Goal: Transaction & Acquisition: Book appointment/travel/reservation

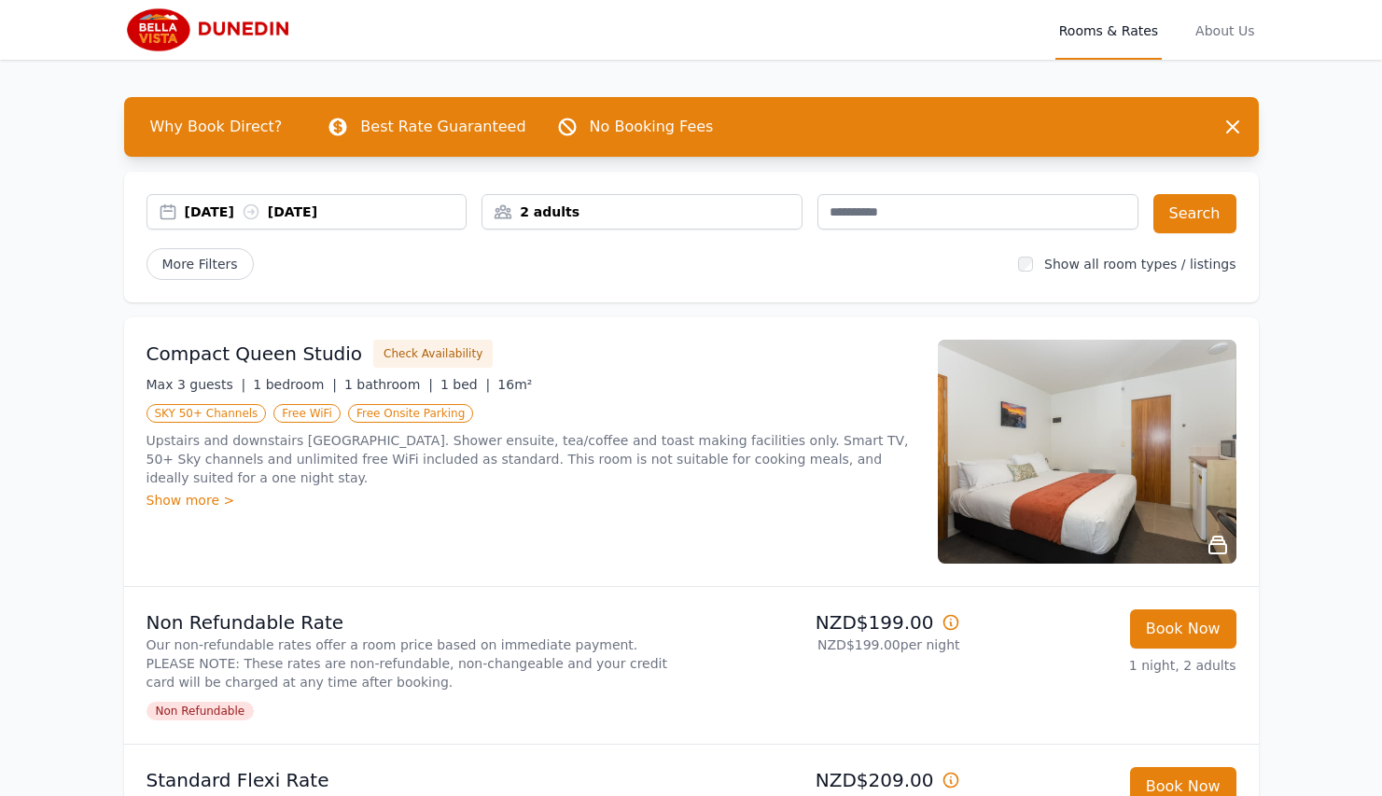
click at [563, 213] on div "2 adults" at bounding box center [641, 211] width 319 height 19
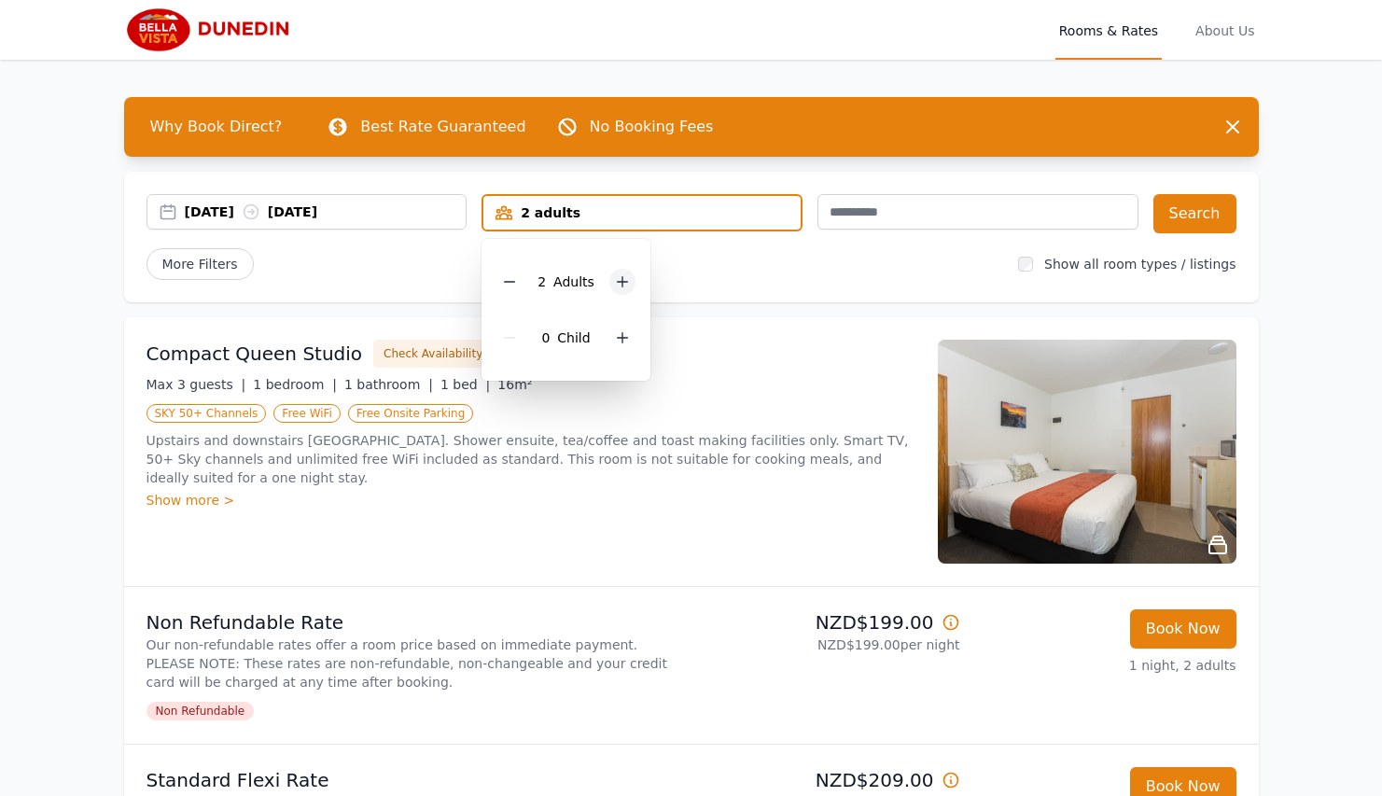
click at [616, 293] on div at bounding box center [622, 282] width 26 height 26
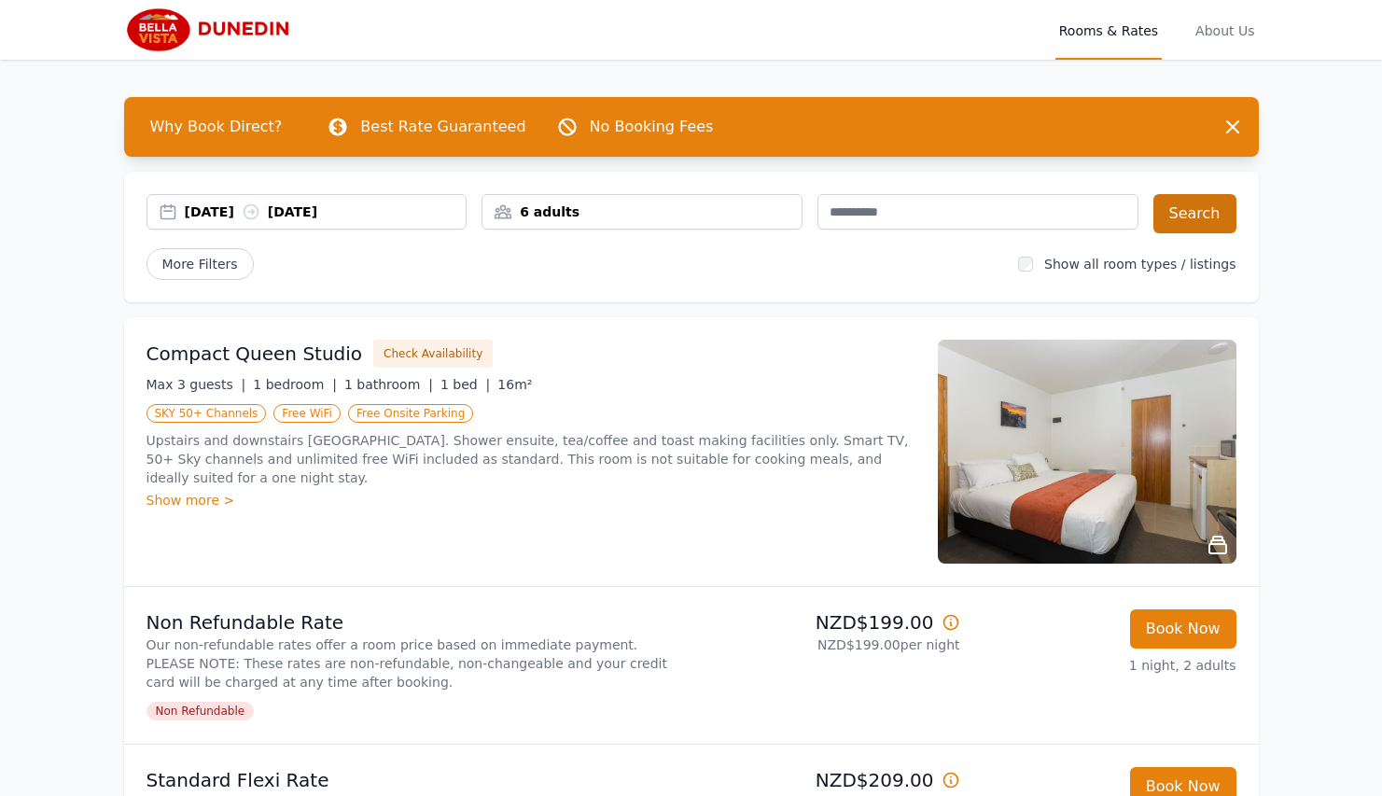
click at [1187, 215] on button "Search" at bounding box center [1194, 213] width 83 height 39
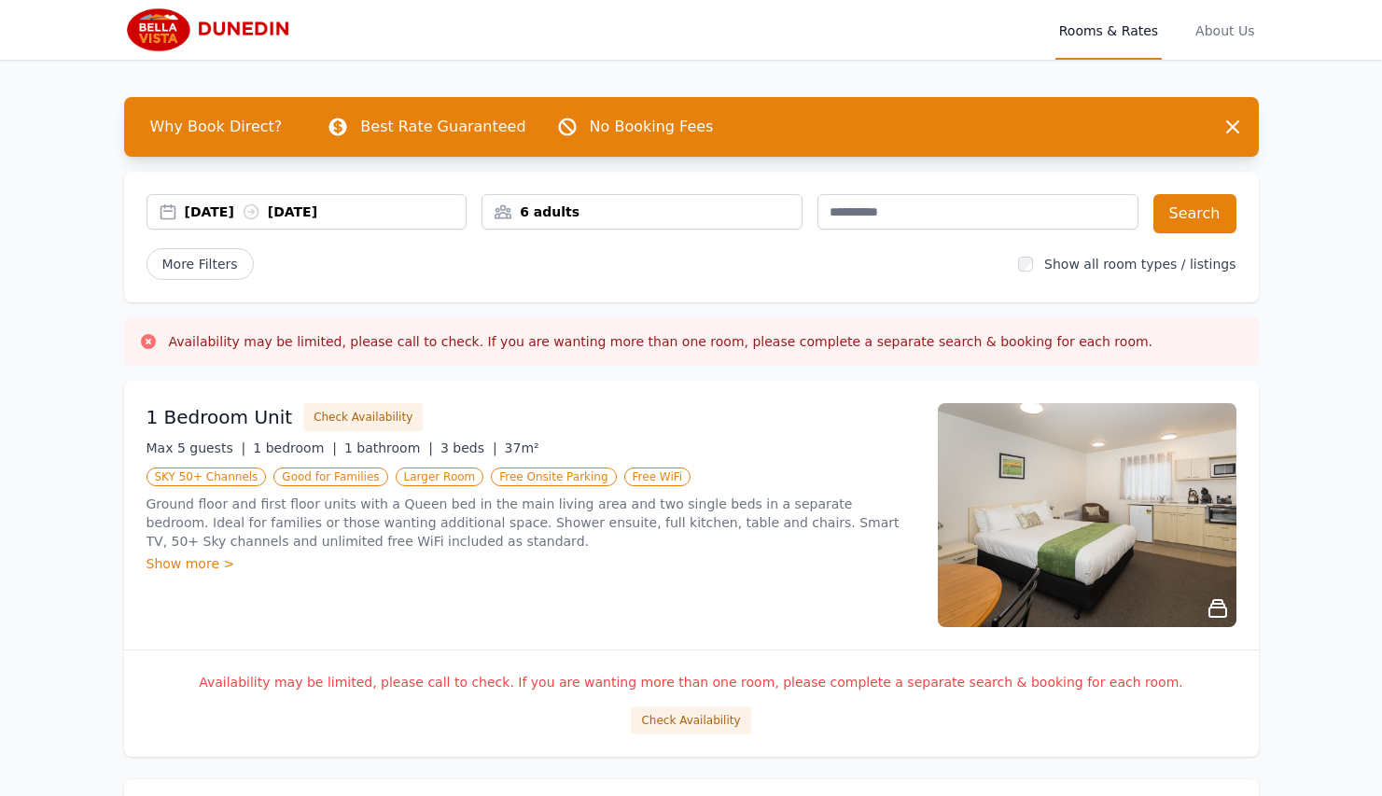
click at [646, 222] on div "6 adults" at bounding box center [641, 211] width 321 height 35
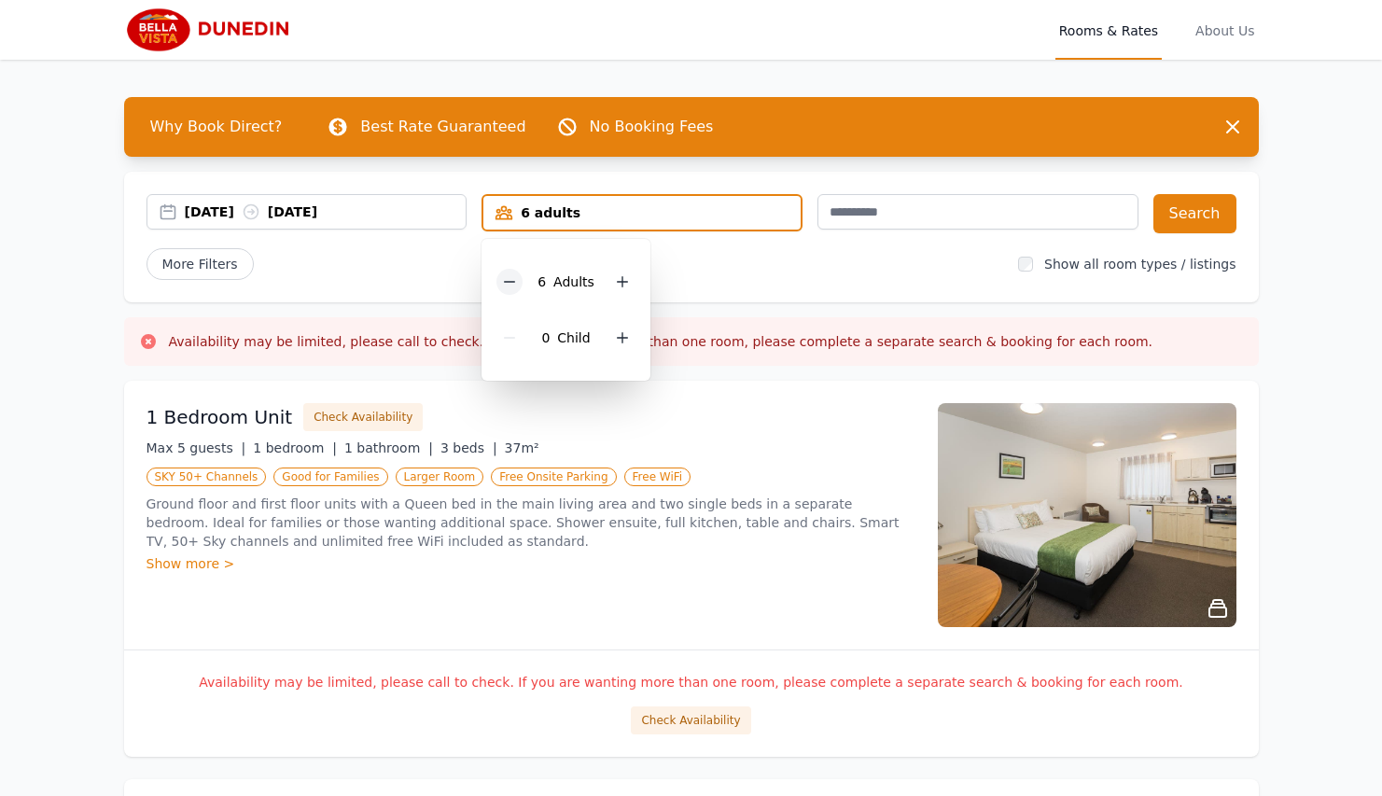
click at [507, 286] on icon at bounding box center [509, 281] width 15 height 15
click at [1186, 208] on button "Search" at bounding box center [1194, 213] width 83 height 39
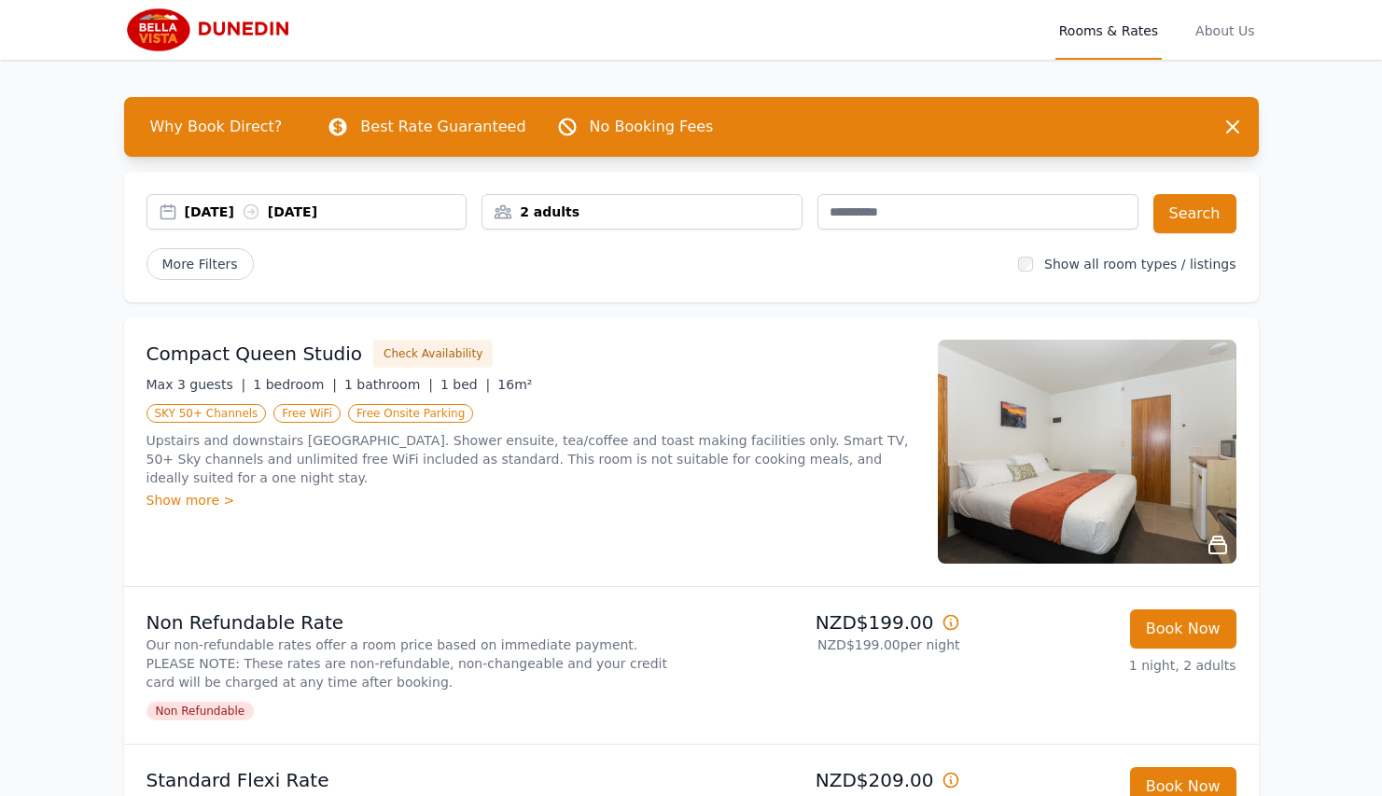
scroll to position [289, 0]
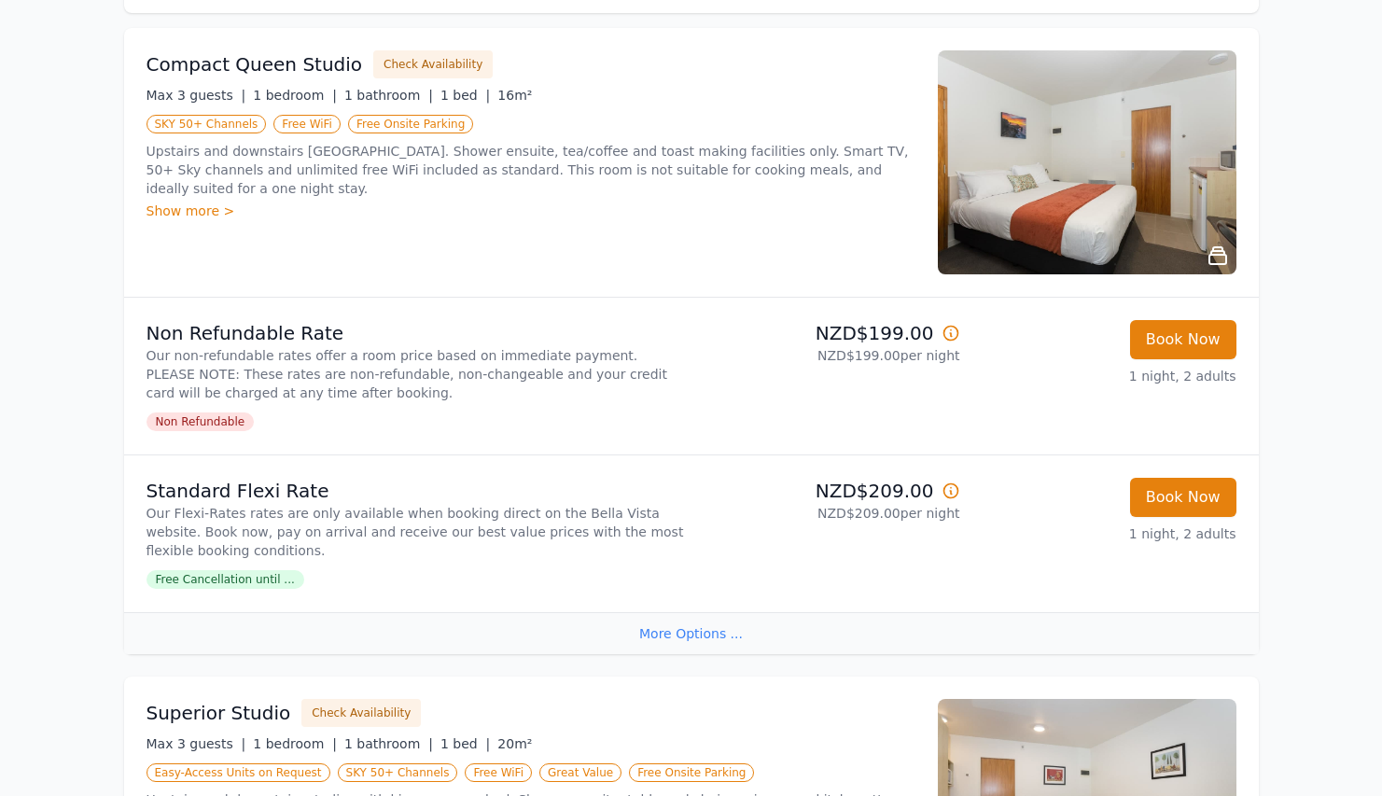
click at [222, 201] on div "Show more >" at bounding box center [530, 210] width 769 height 19
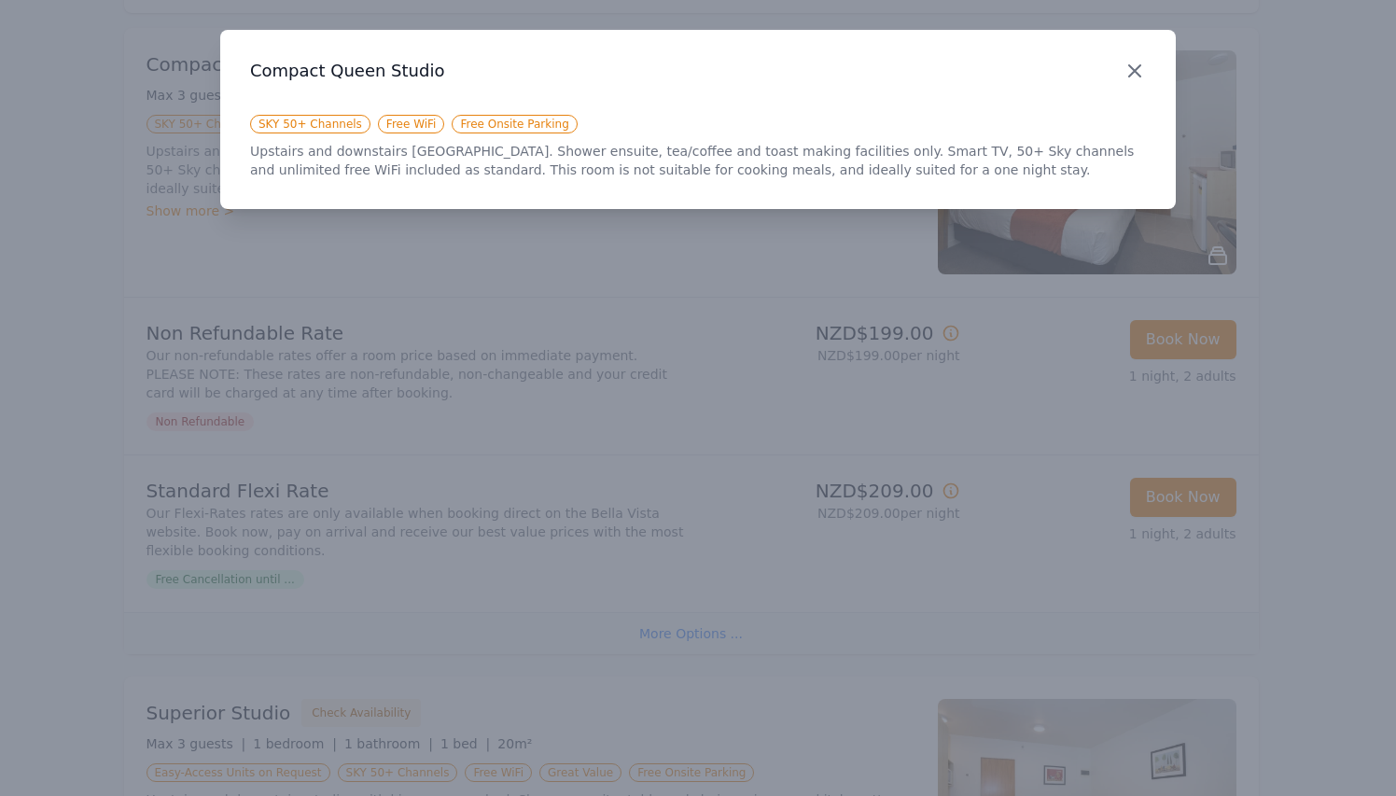
click at [1136, 71] on icon "button" at bounding box center [1134, 71] width 22 height 22
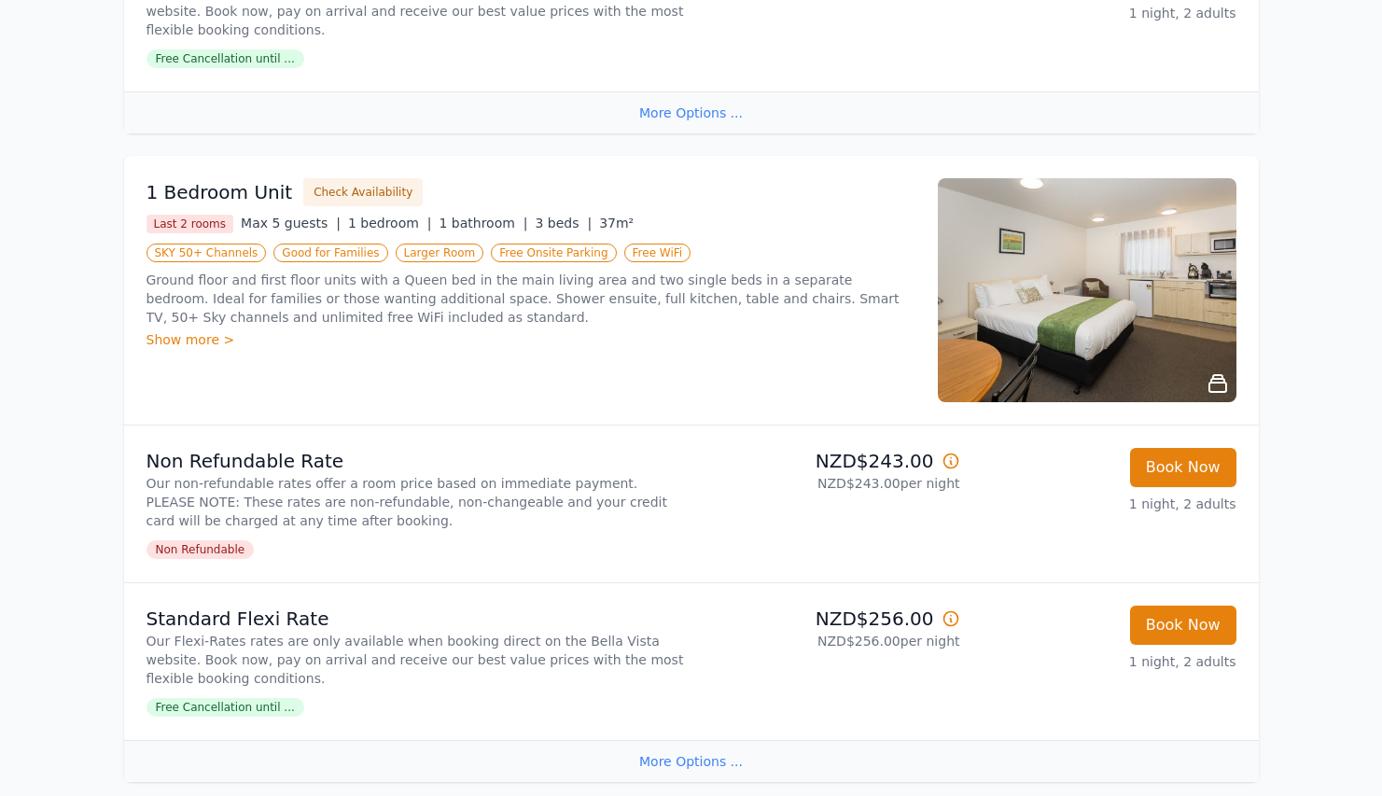
scroll to position [1605, 0]
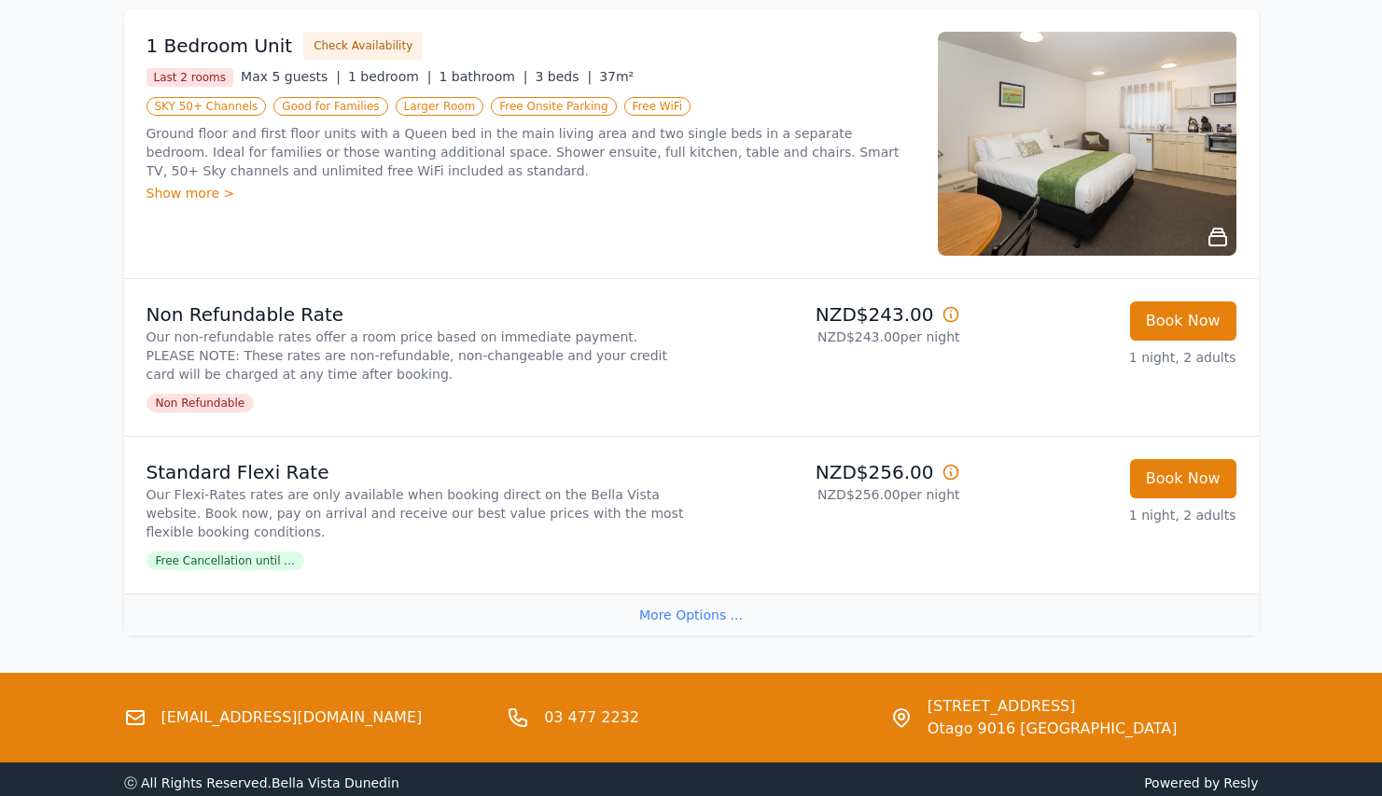
click at [682, 618] on div "More Options ..." at bounding box center [691, 614] width 1134 height 42
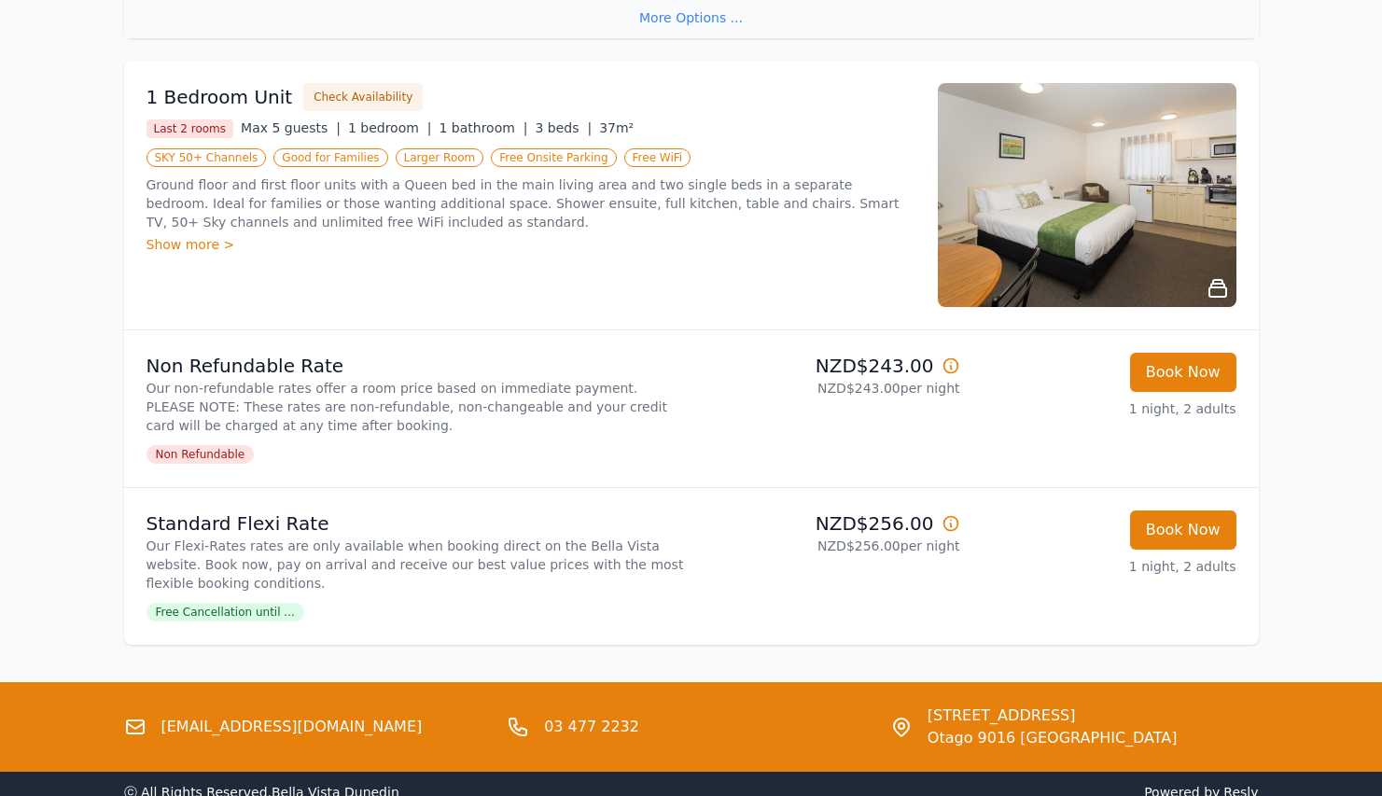
scroll to position [1271, 0]
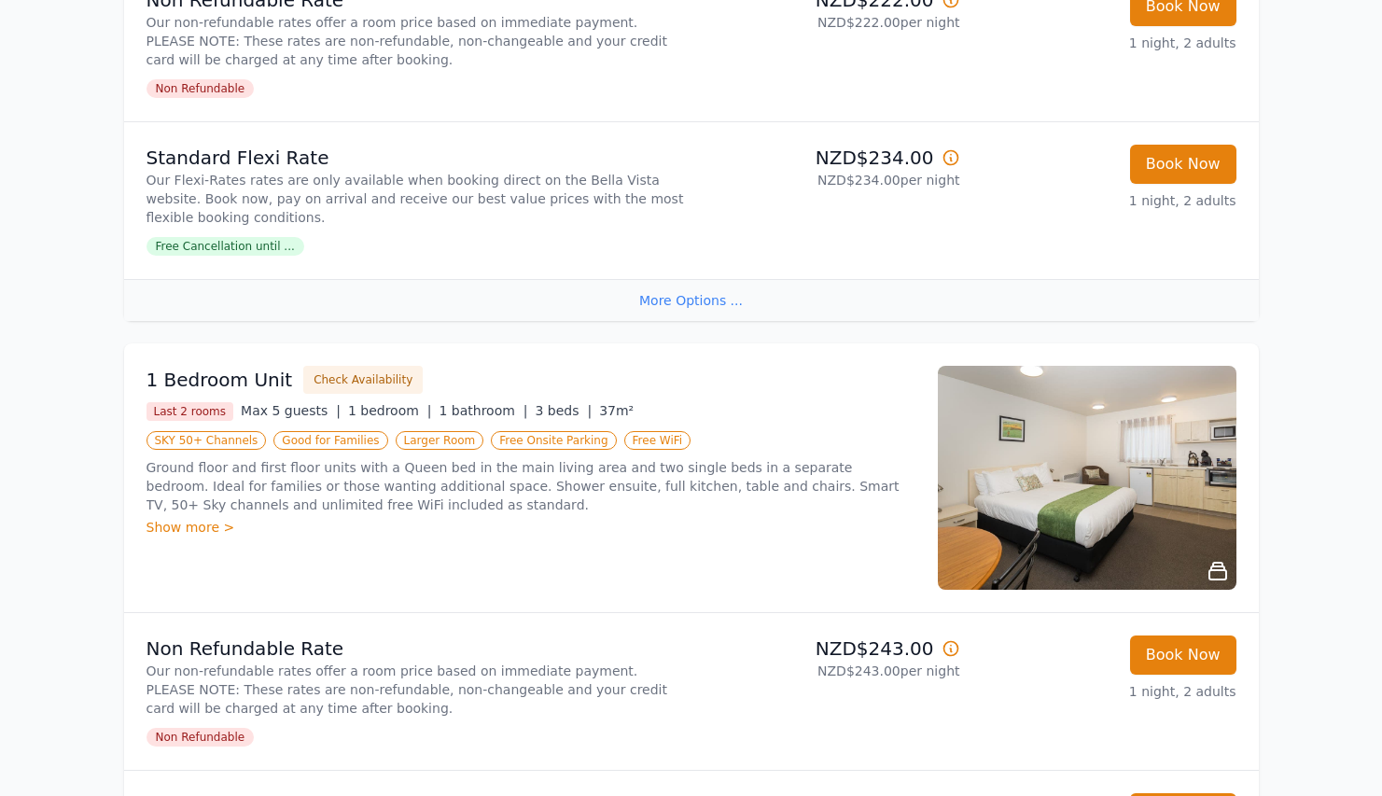
click at [205, 528] on div "Show more >" at bounding box center [530, 527] width 769 height 19
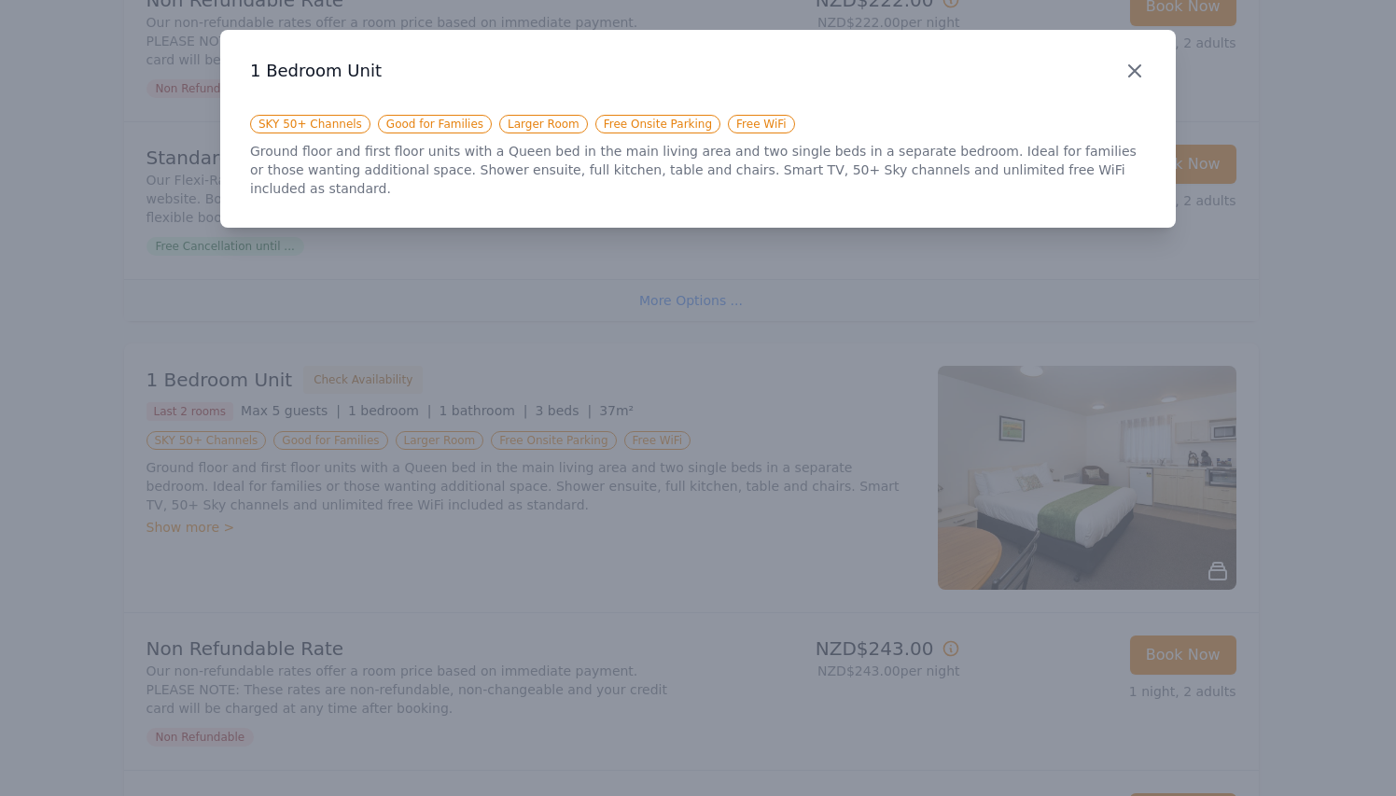
click at [1130, 66] on icon "button" at bounding box center [1134, 70] width 11 height 11
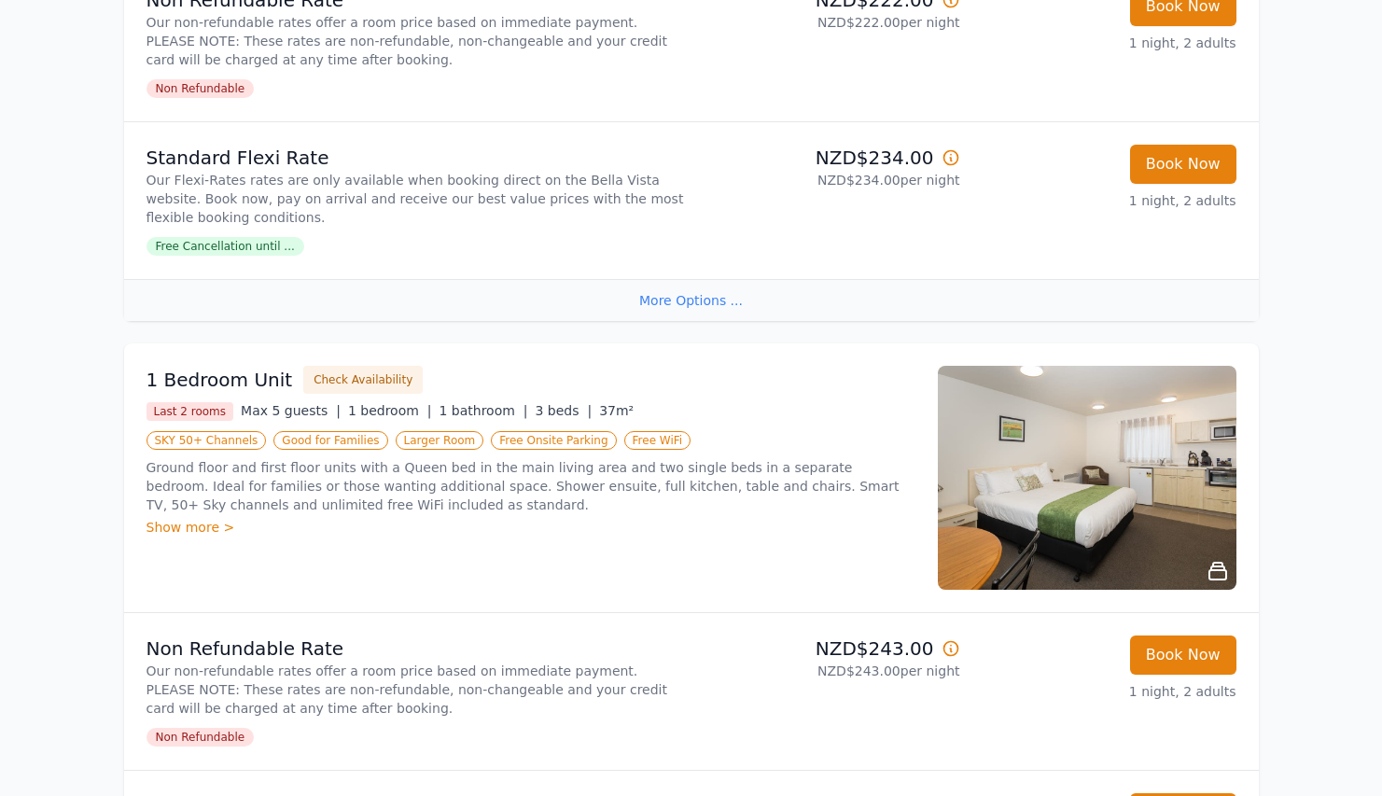
click at [1118, 467] on img at bounding box center [1087, 478] width 299 height 224
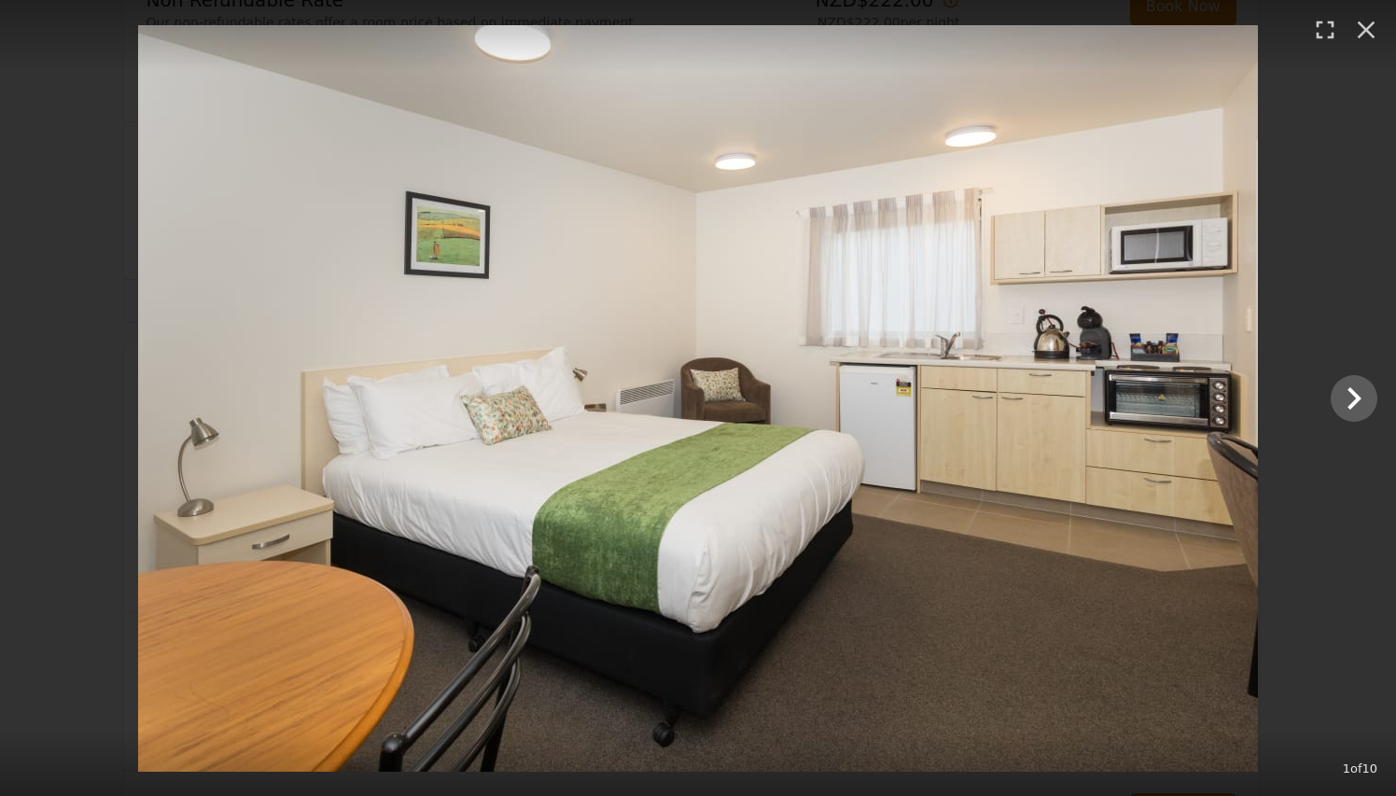
click at [1329, 386] on div at bounding box center [698, 398] width 1396 height 746
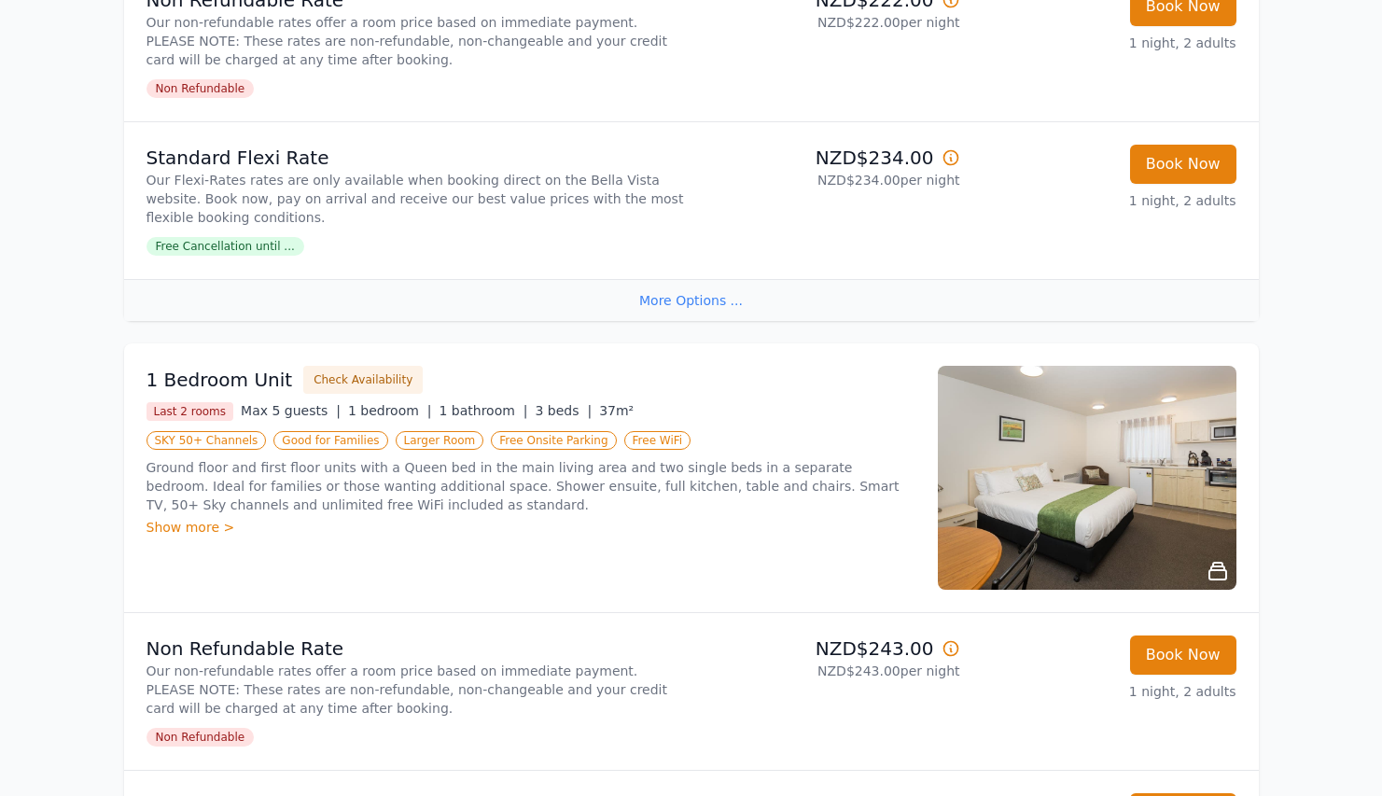
click at [1217, 541] on img at bounding box center [1087, 478] width 299 height 224
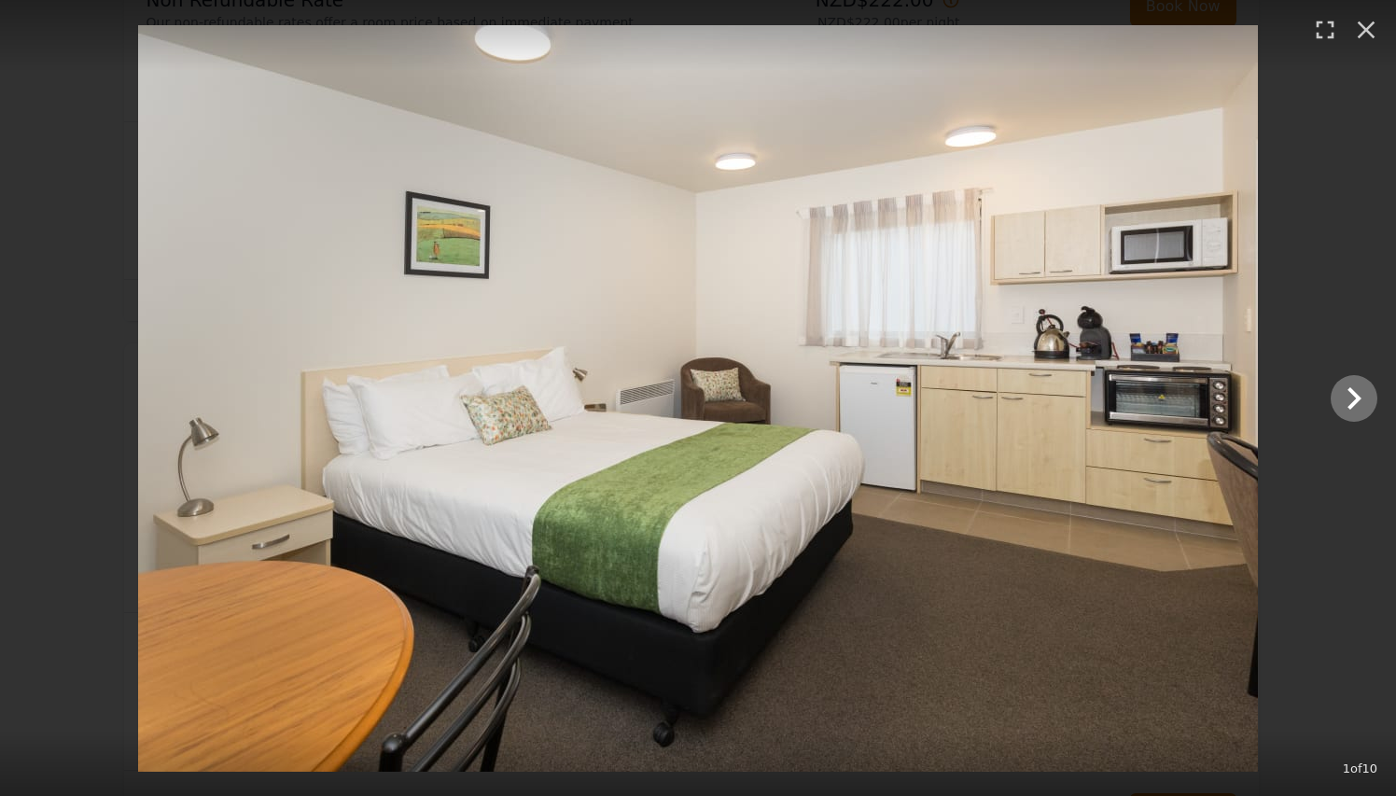
click at [1353, 410] on icon "Show slide 2 of 10" at bounding box center [1353, 398] width 45 height 45
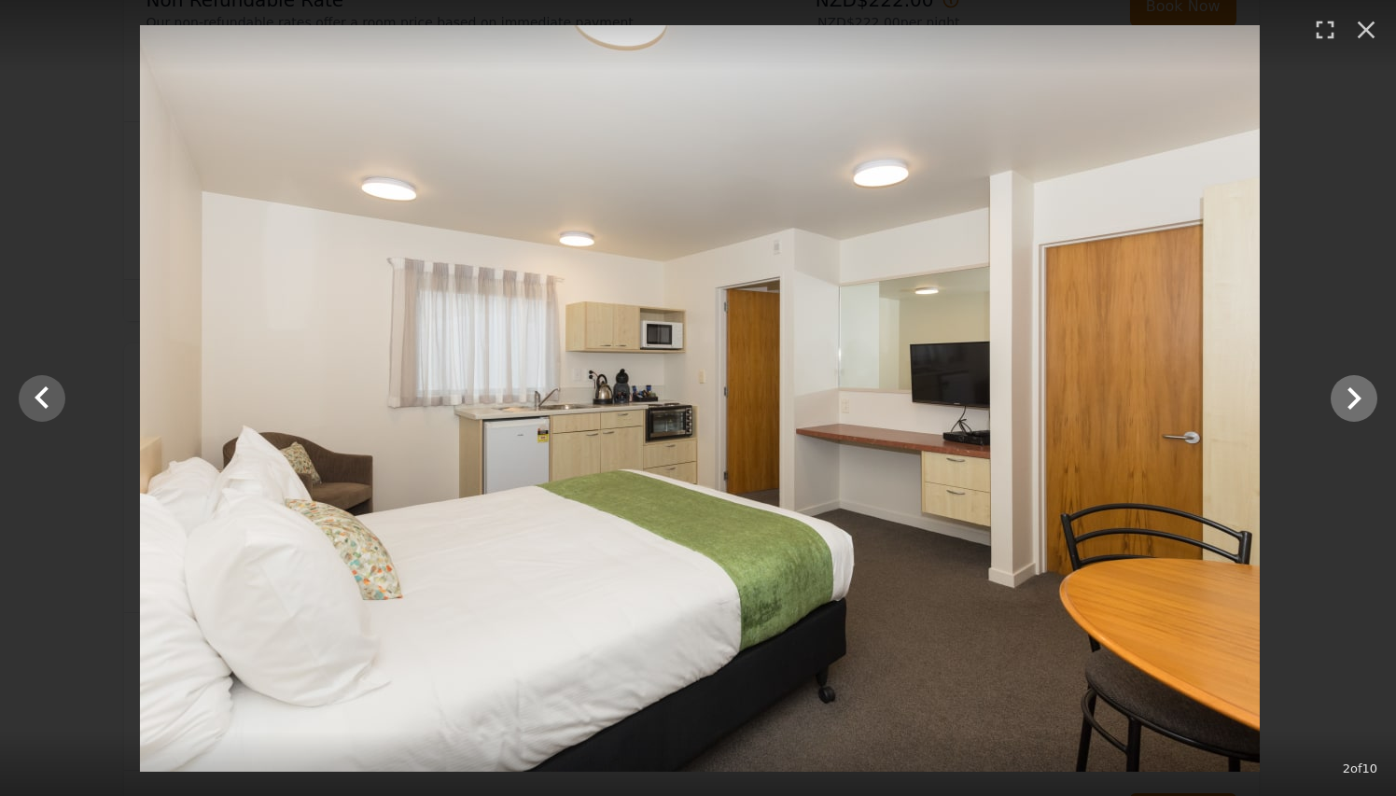
click at [1353, 410] on icon "Show slide 3 of 10" at bounding box center [1353, 398] width 45 height 45
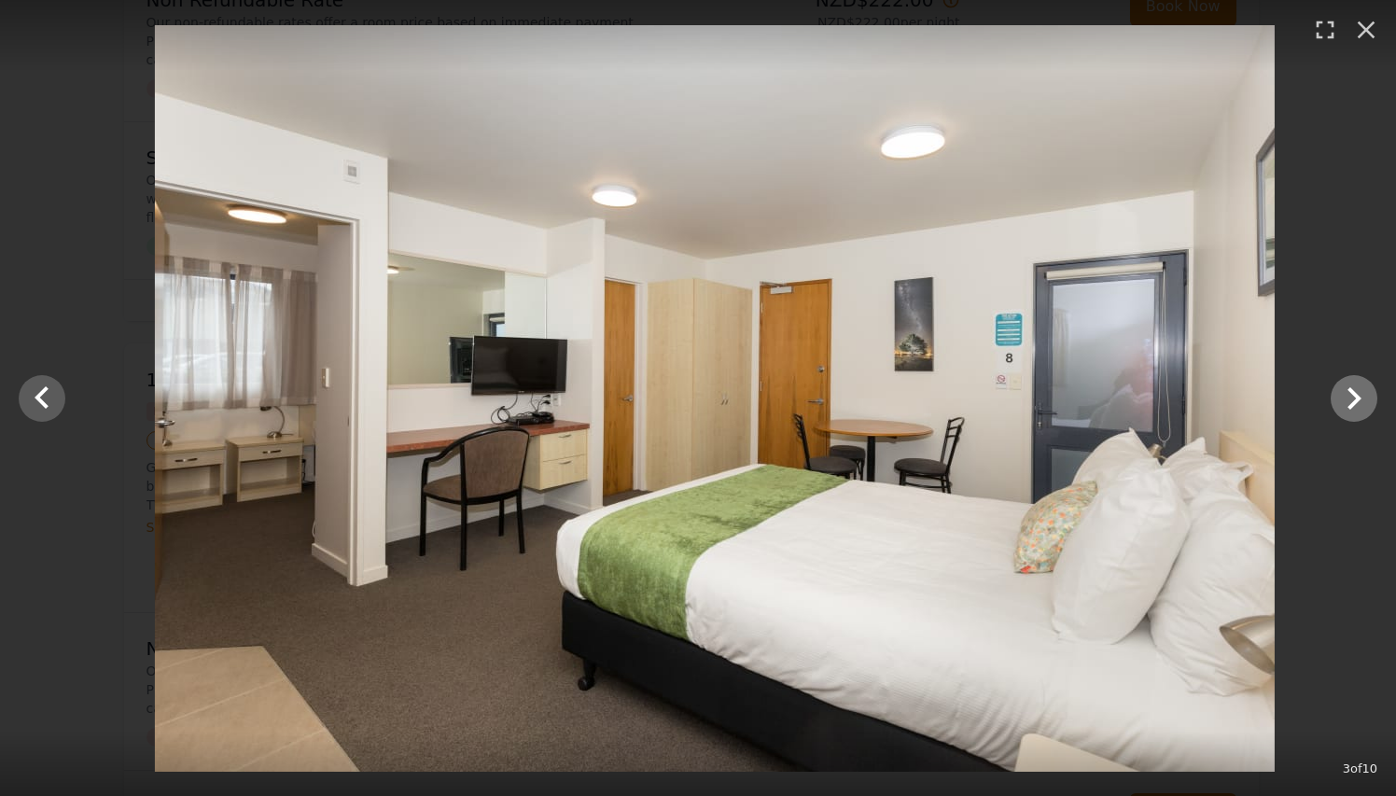
click at [1353, 410] on icon "Show slide 4 of 10" at bounding box center [1353, 398] width 45 height 45
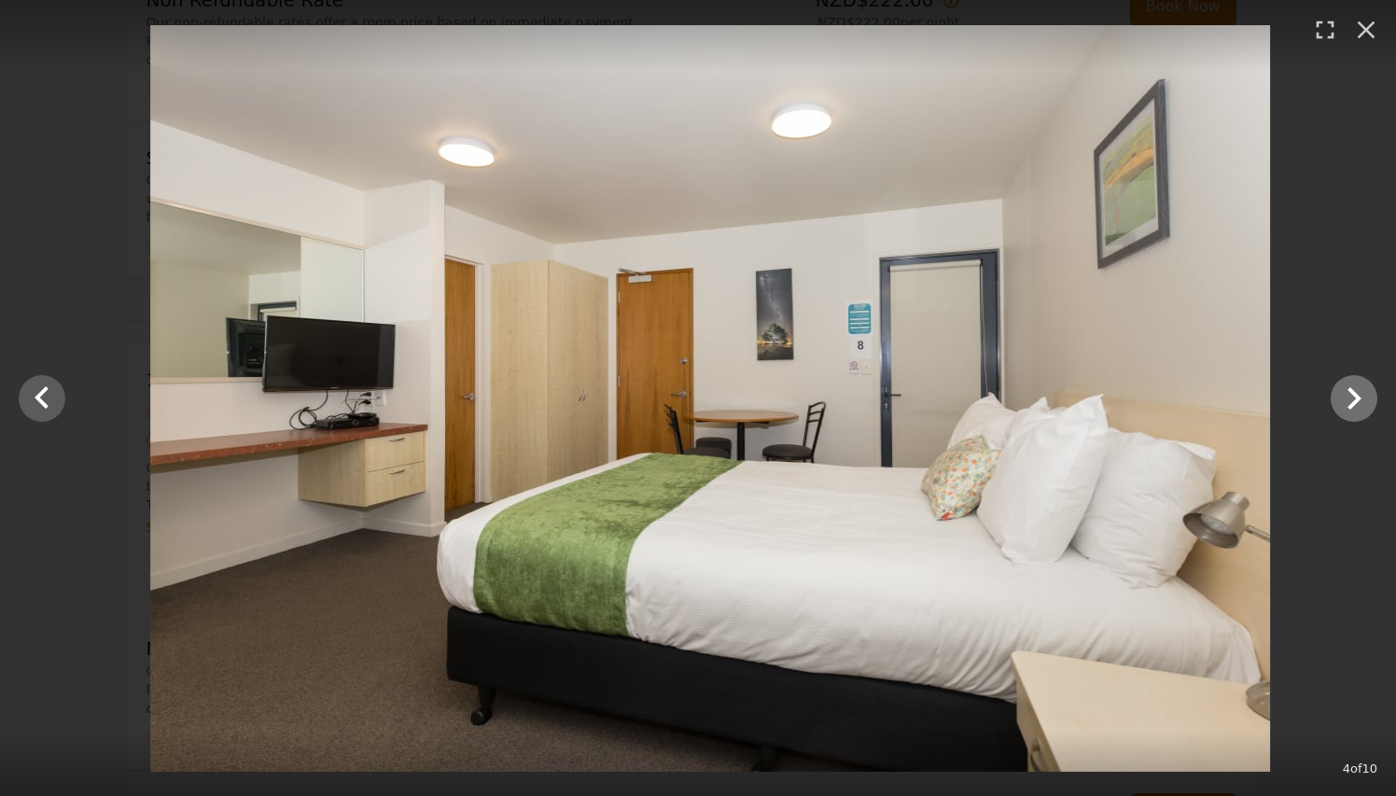
click at [1353, 410] on icon "Show slide 5 of 10" at bounding box center [1353, 398] width 45 height 45
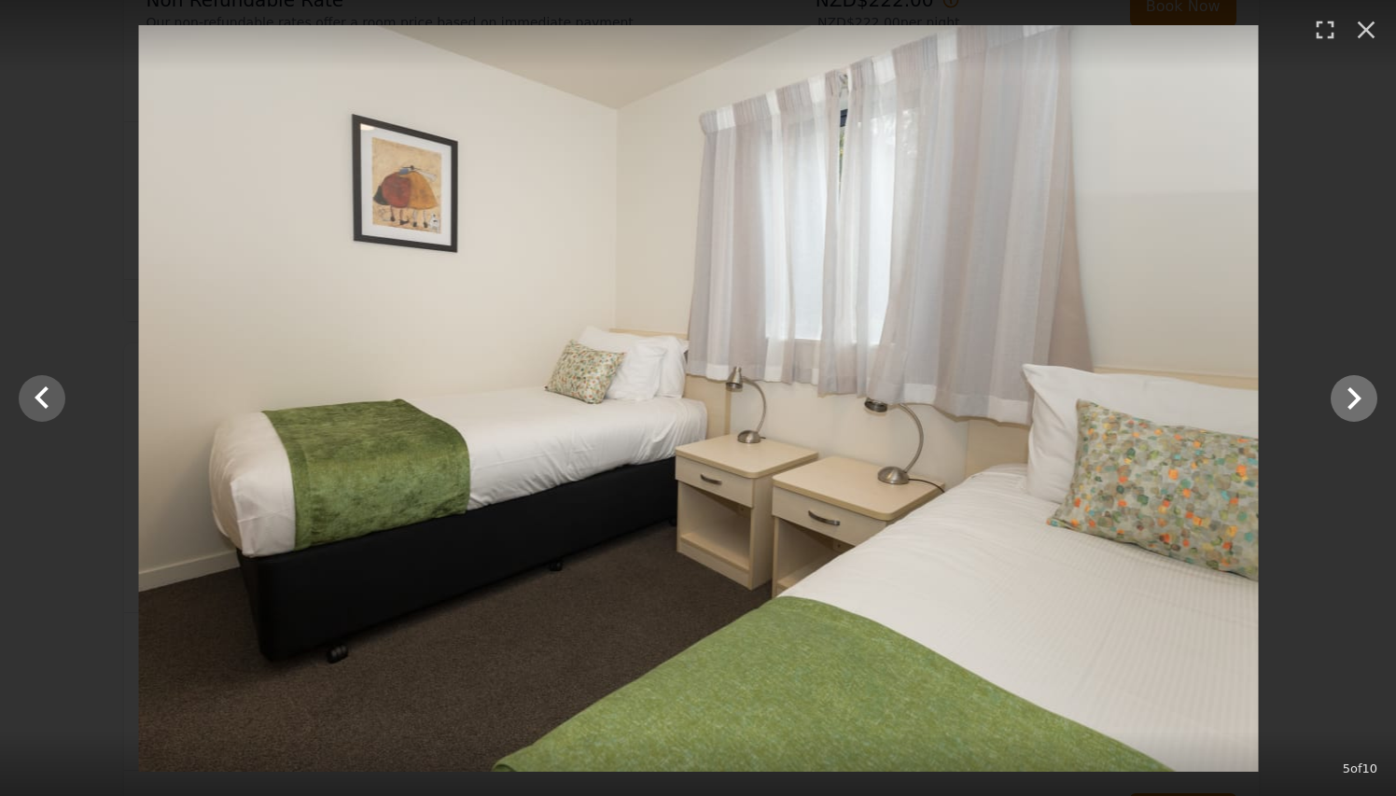
click at [1353, 410] on icon "Show slide 6 of 10" at bounding box center [1353, 398] width 45 height 45
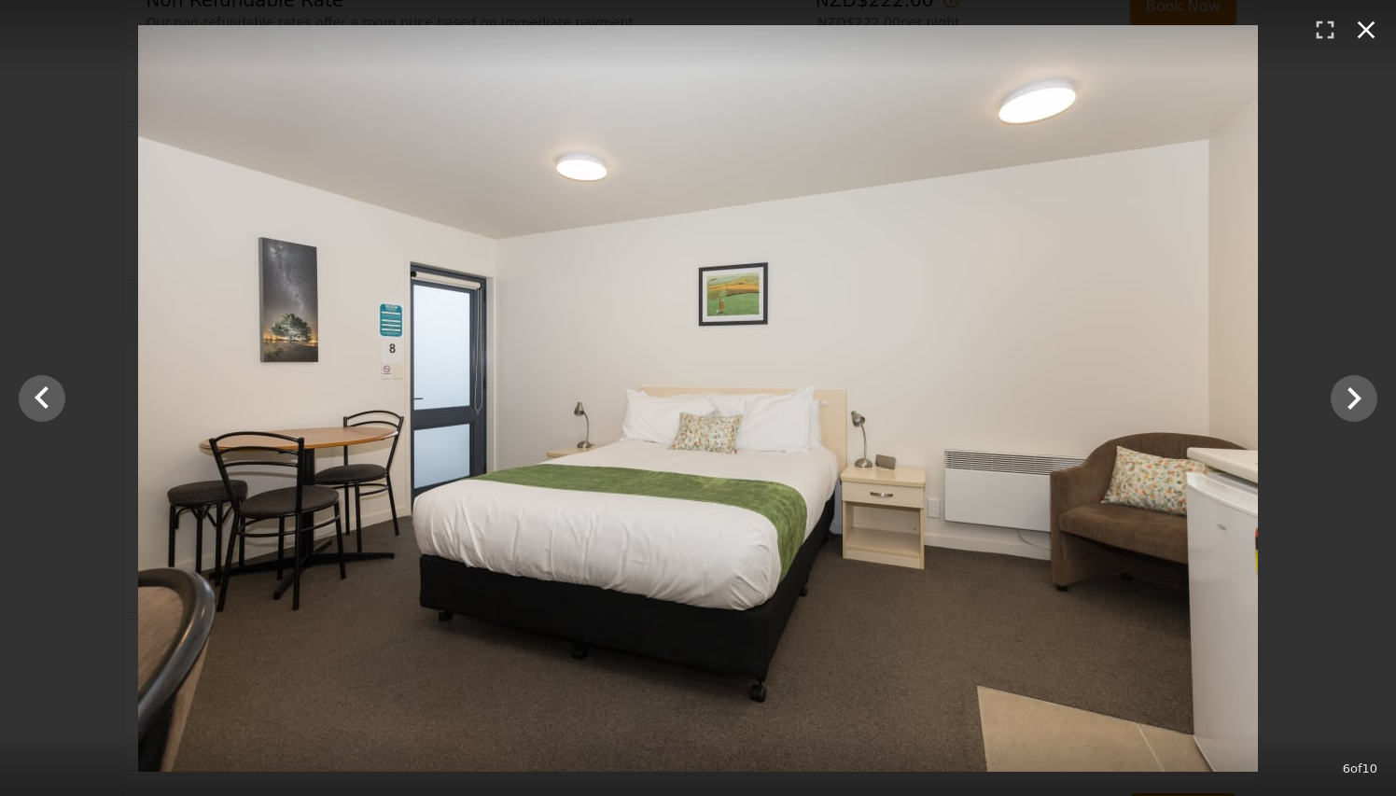
click at [1367, 30] on icon "button" at bounding box center [1366, 30] width 18 height 18
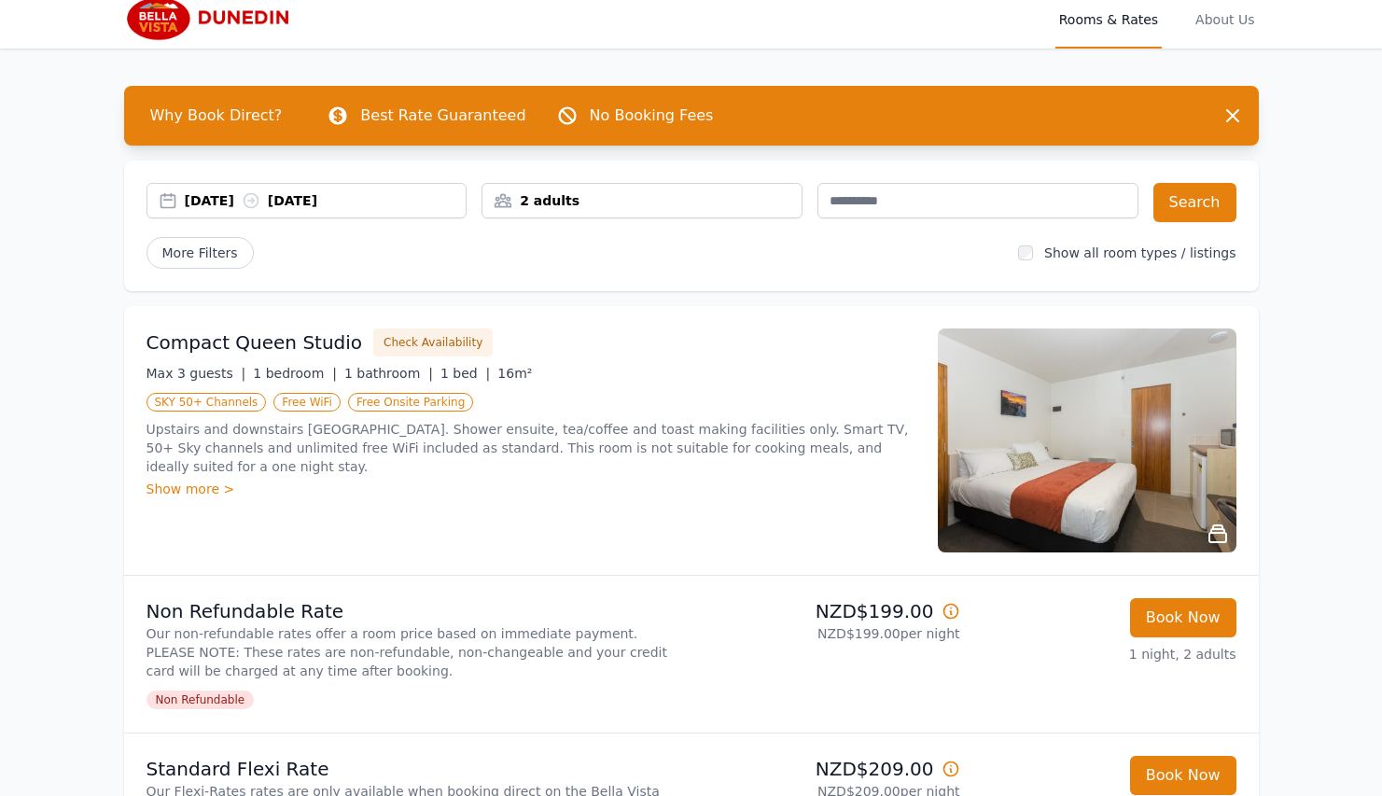
scroll to position [0, 0]
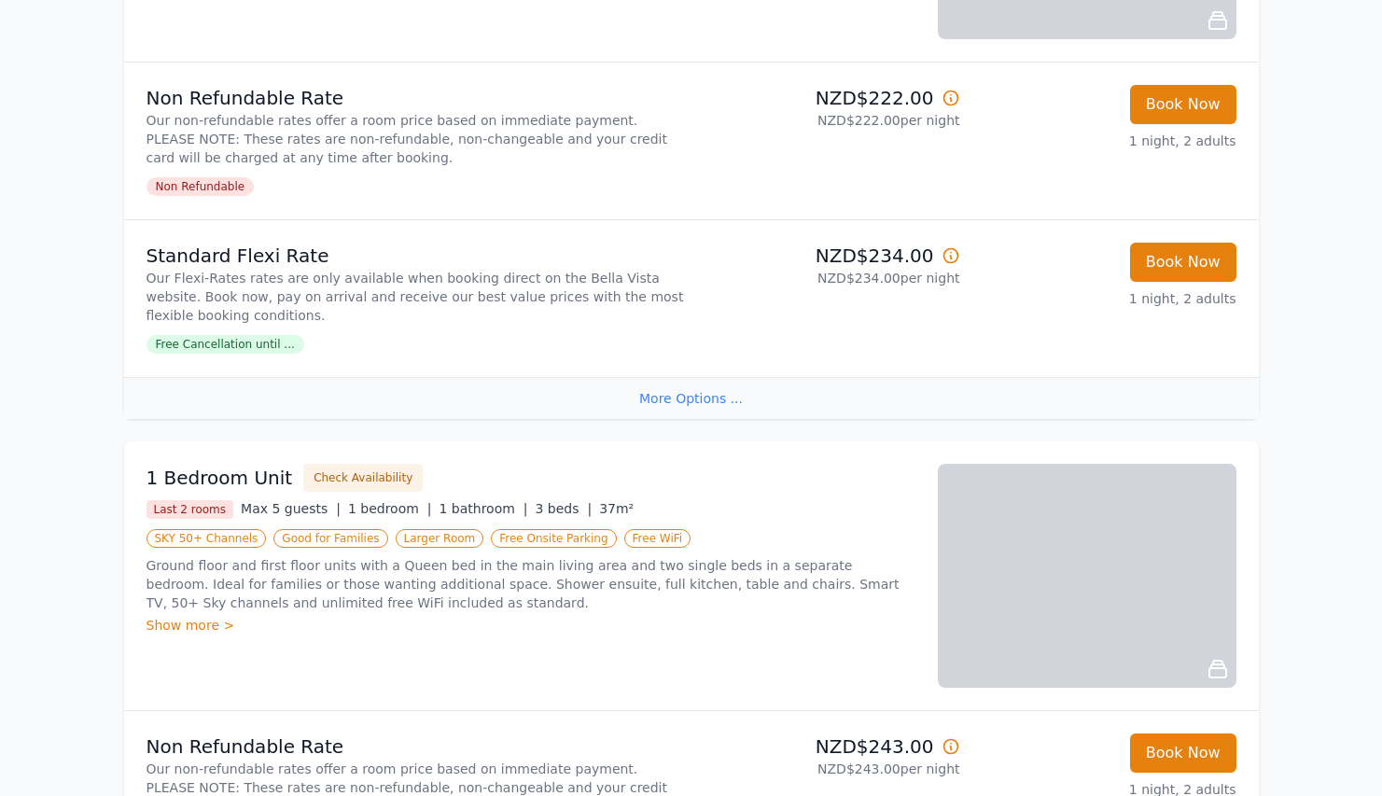
scroll to position [1702, 0]
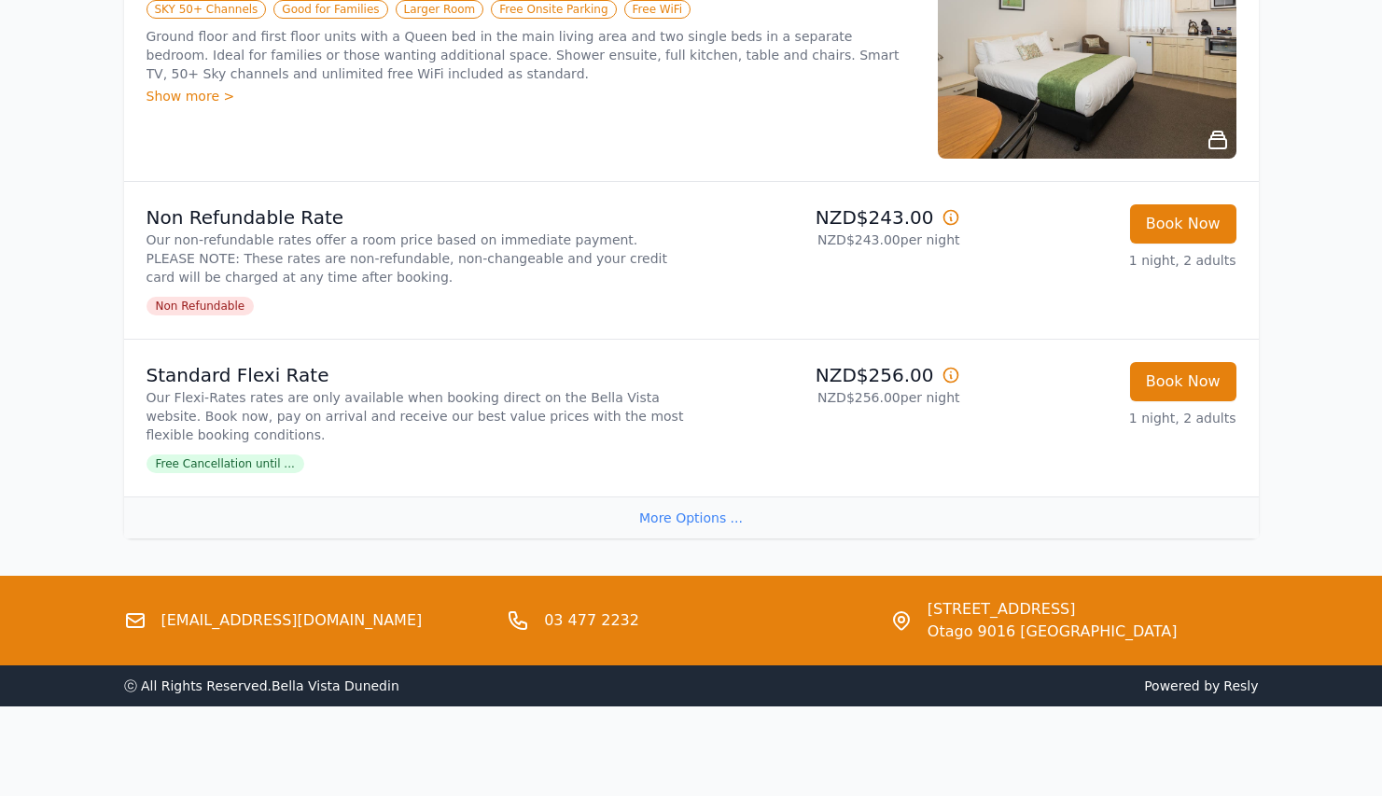
click at [671, 511] on div "More Options ..." at bounding box center [691, 517] width 1134 height 42
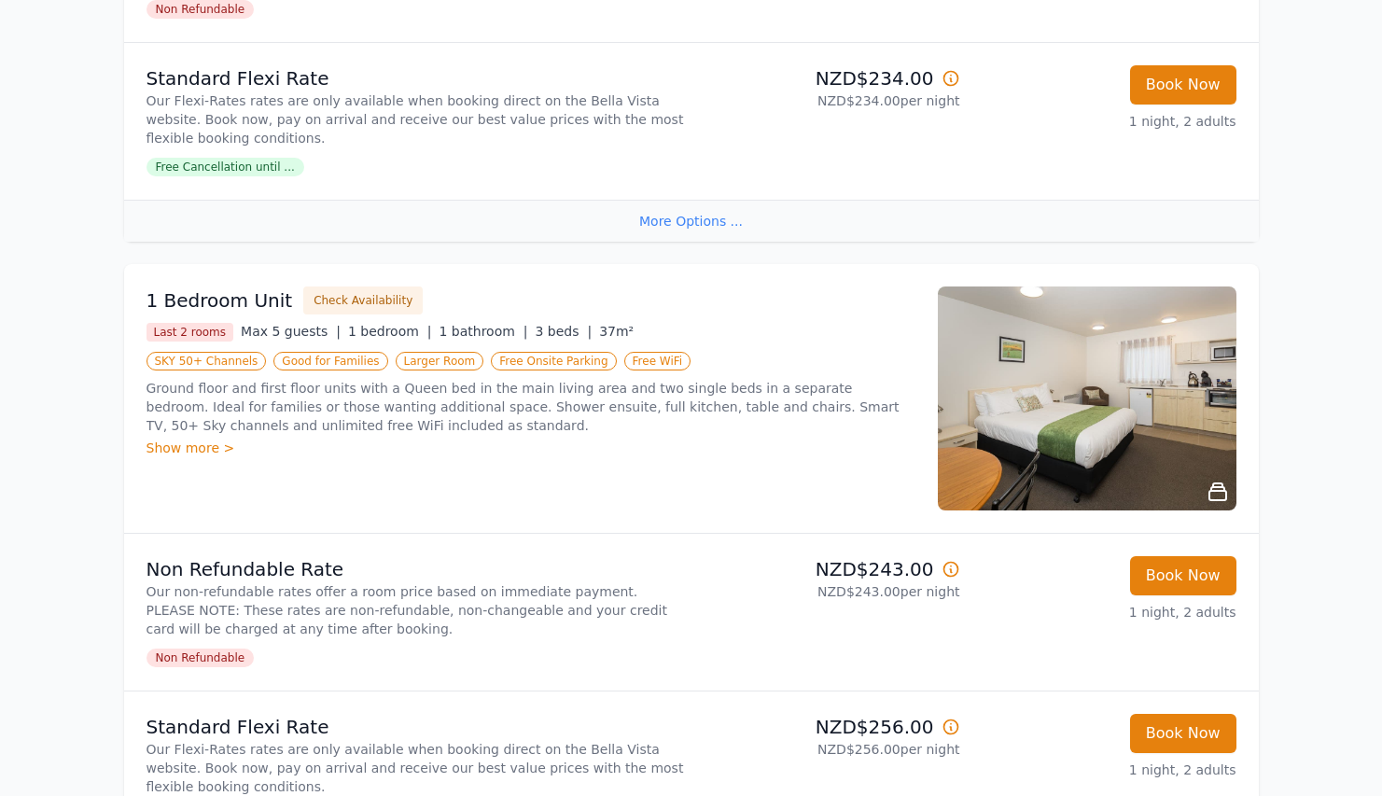
scroll to position [1598, 0]
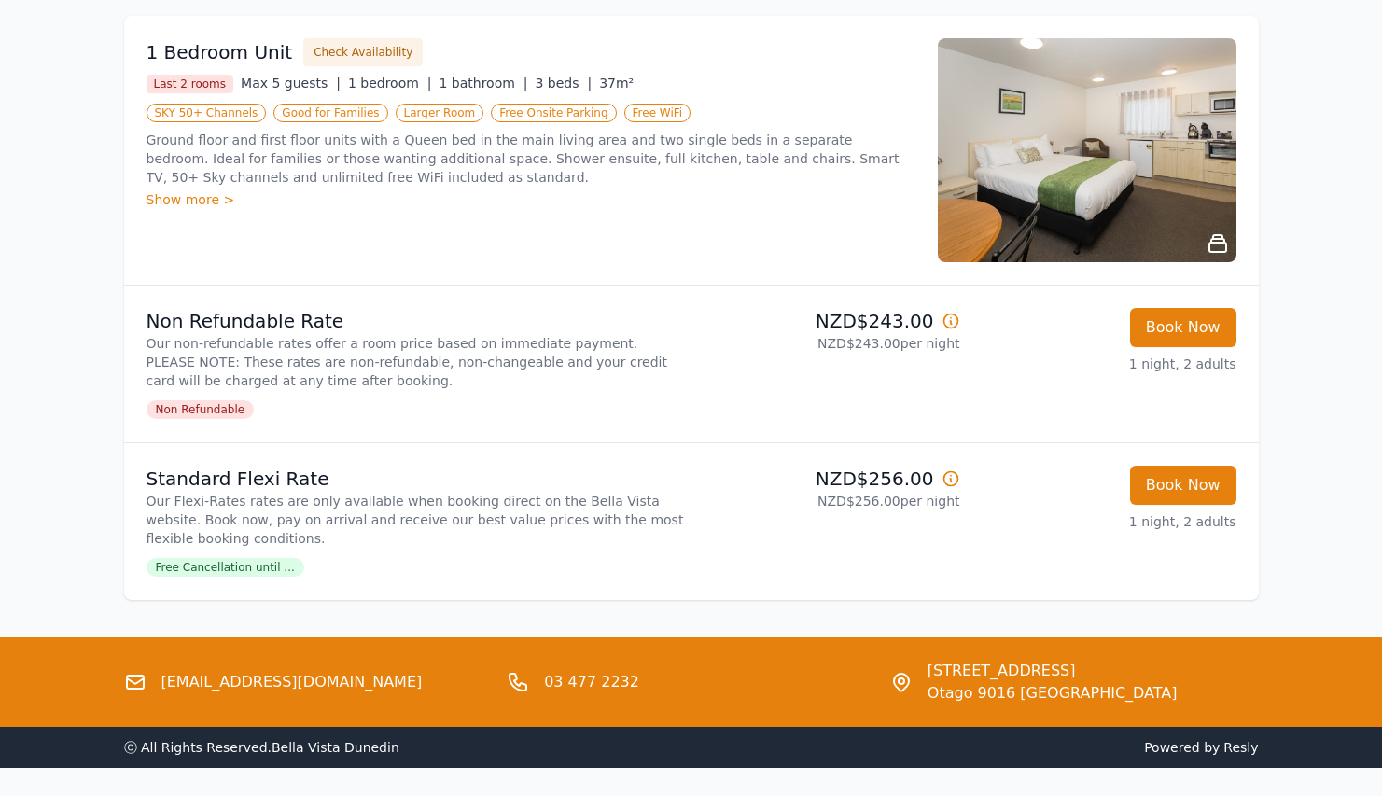
click at [1112, 147] on img at bounding box center [1087, 150] width 299 height 224
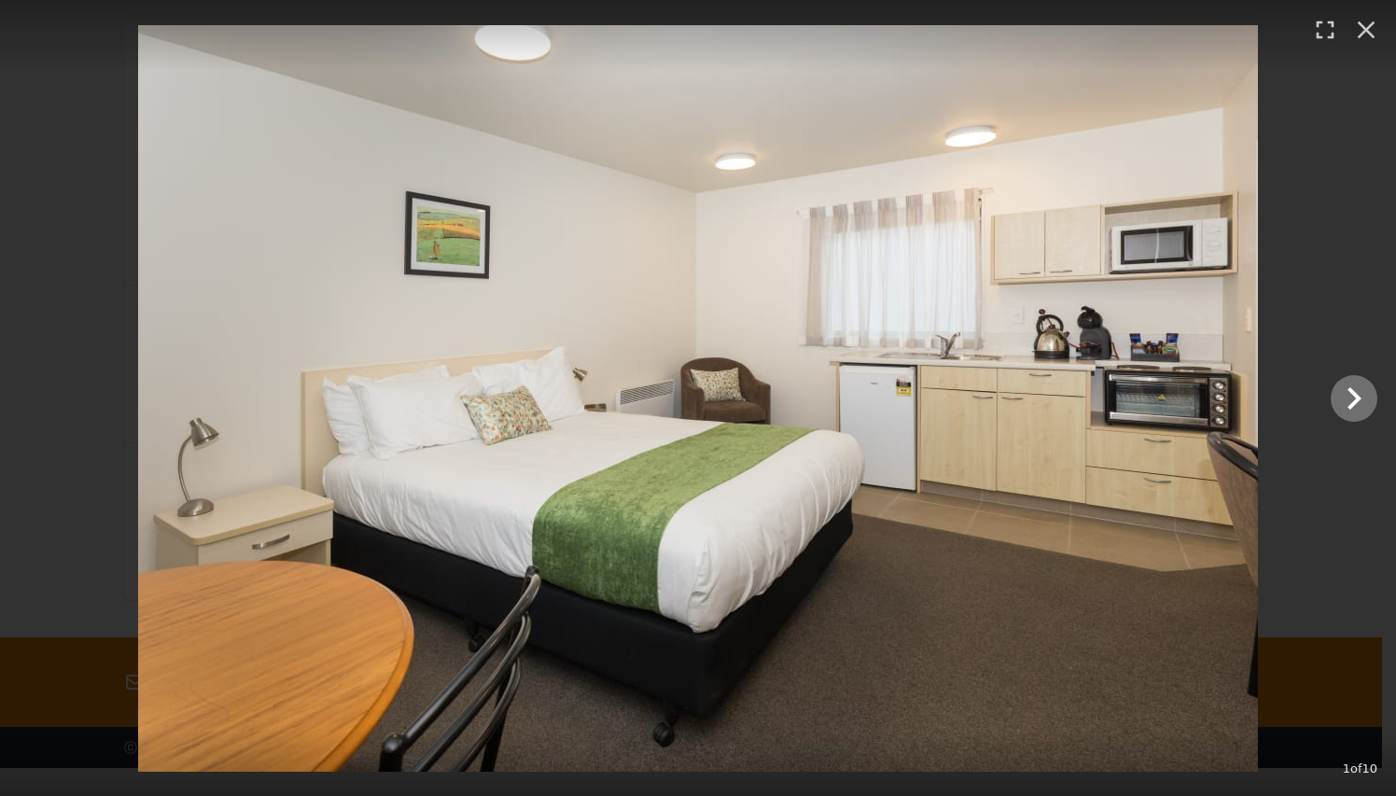
click at [1335, 383] on icon "Show slide 2 of 10" at bounding box center [1353, 398] width 45 height 45
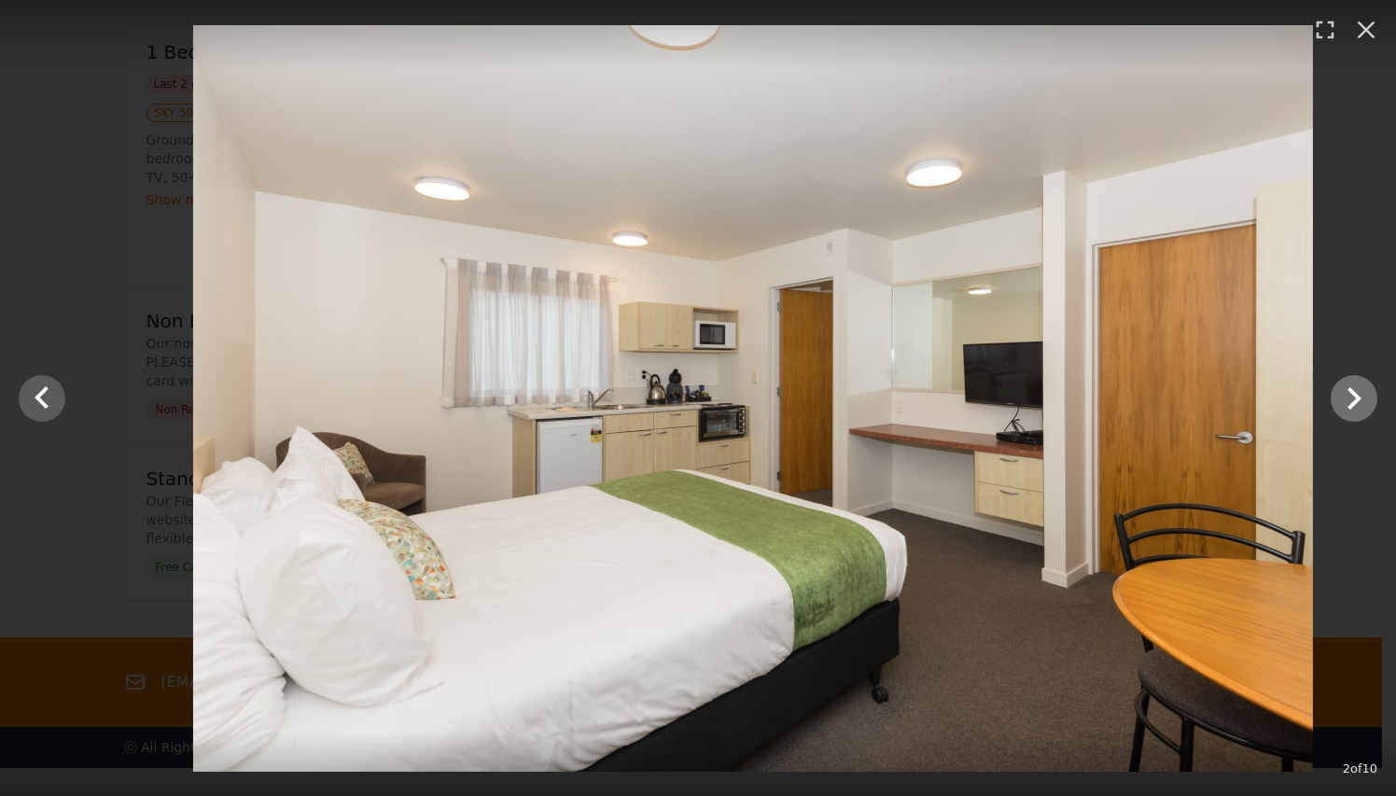
click at [1335, 383] on icon "Show slide 3 of 10" at bounding box center [1353, 398] width 45 height 45
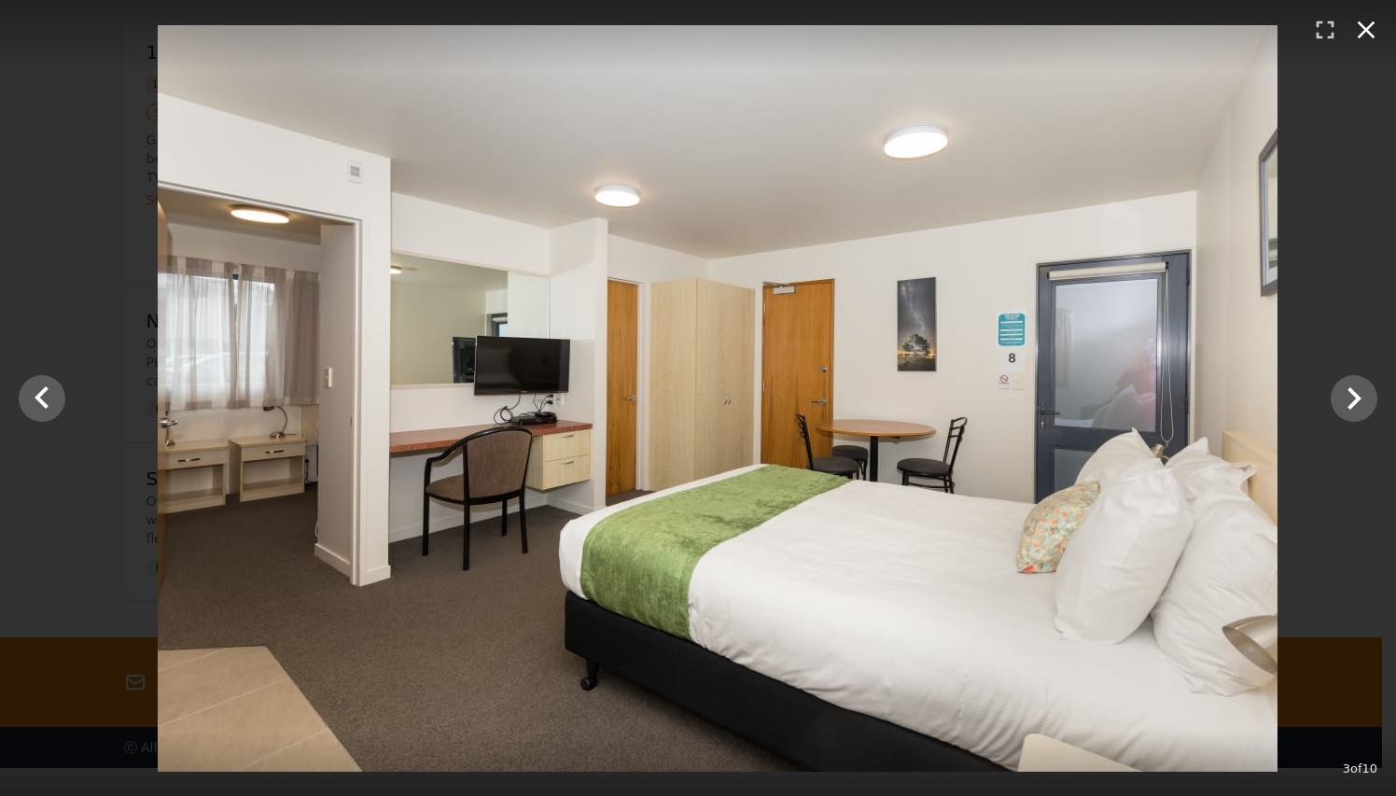
click at [1371, 23] on icon "button" at bounding box center [1366, 30] width 18 height 18
